Goal: Task Accomplishment & Management: Manage account settings

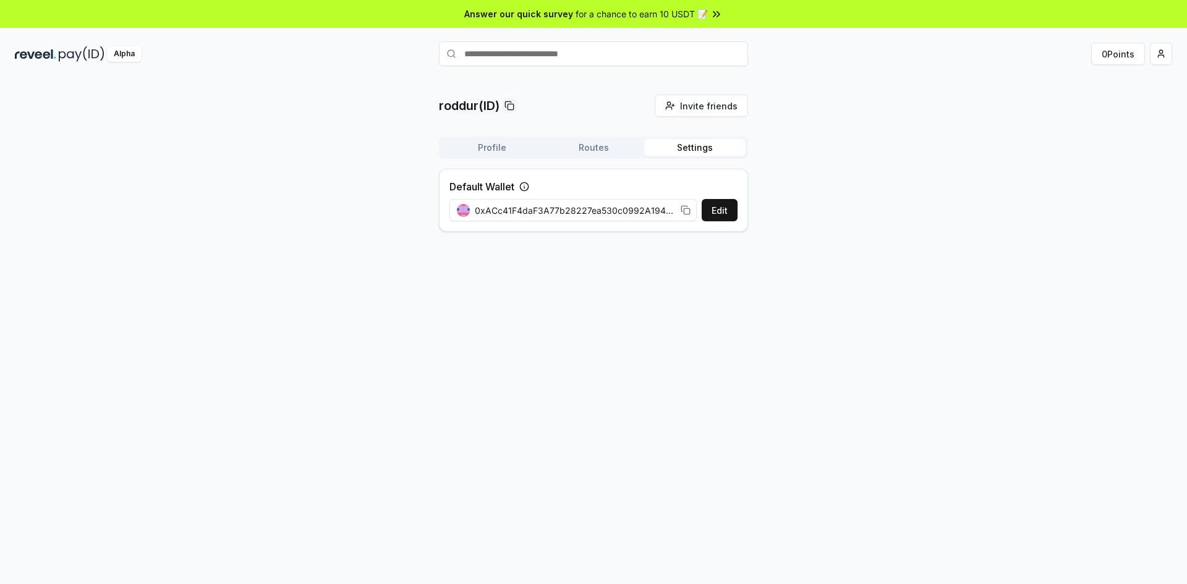
click at [122, 51] on div "Alpha" at bounding box center [124, 53] width 35 height 15
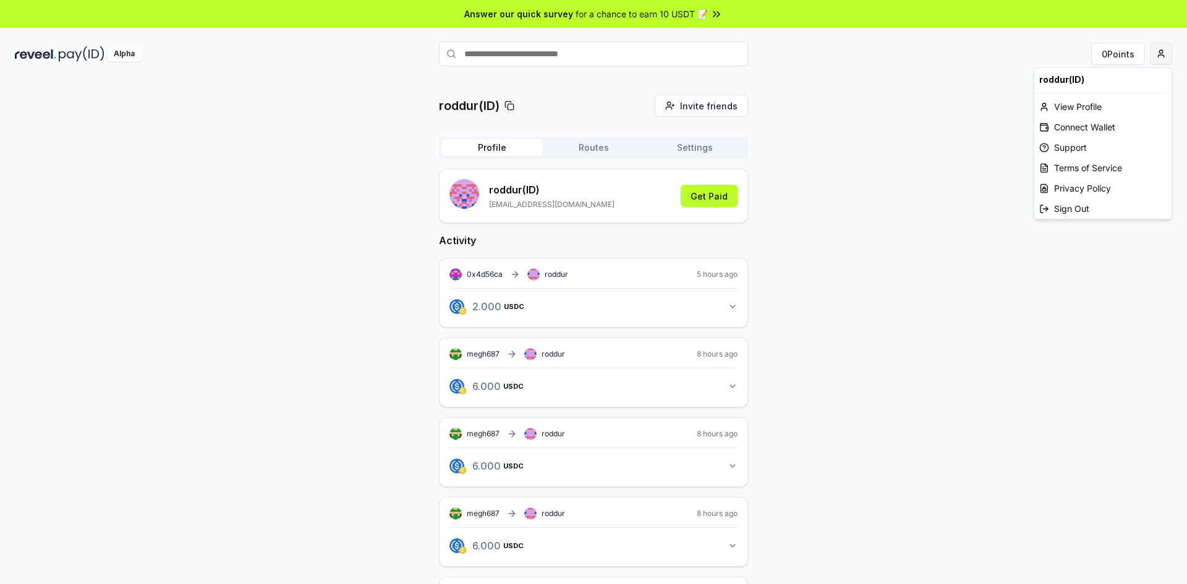
click at [1163, 56] on html "Answer our quick survey for a chance to earn 10 USDT 📝 Alpha 0 Points roddur(ID…" at bounding box center [593, 292] width 1187 height 584
click at [1089, 112] on div "View Profile" at bounding box center [1102, 106] width 137 height 20
